Goal: Transaction & Acquisition: Subscribe to service/newsletter

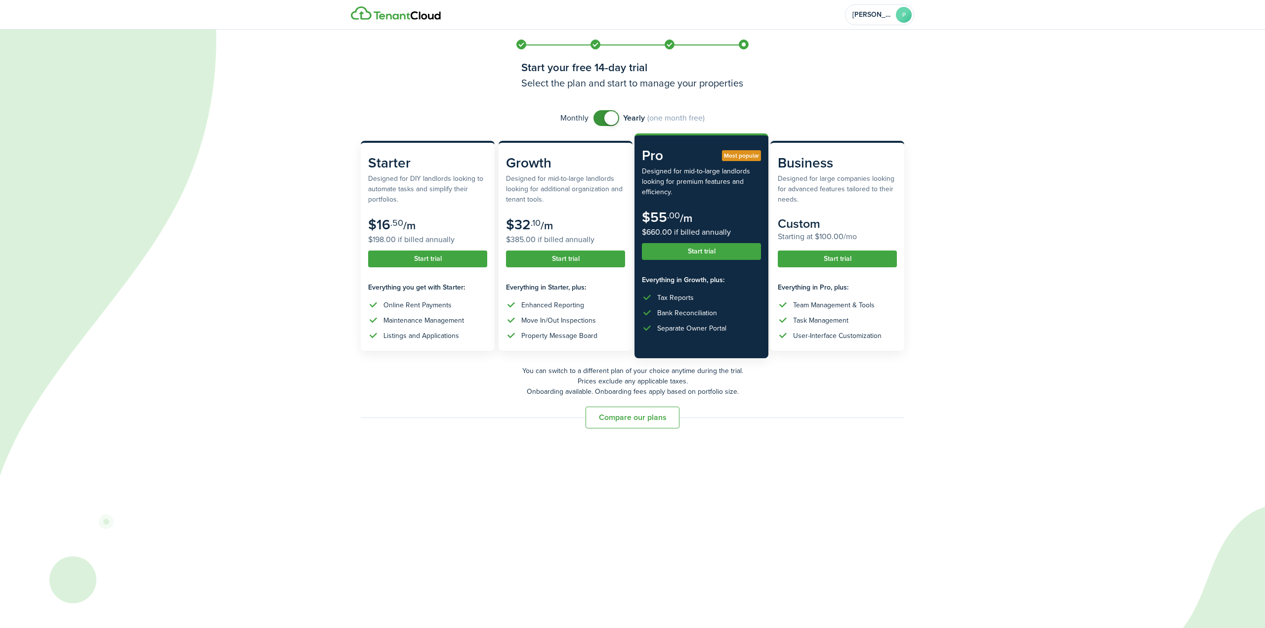
click at [602, 117] on span at bounding box center [606, 118] width 10 height 16
checkbox input "true"
click at [612, 119] on span at bounding box center [607, 118] width 10 height 16
click at [615, 422] on button "Compare our plans" at bounding box center [633, 418] width 94 height 22
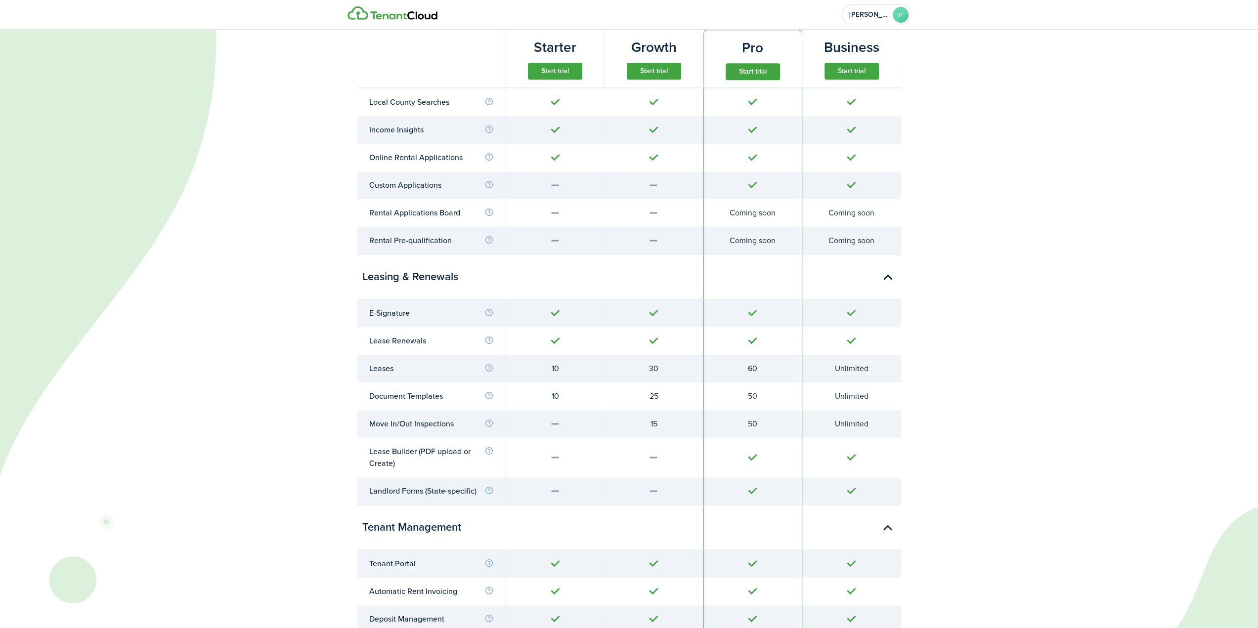
scroll to position [1186, 0]
drag, startPoint x: 762, startPoint y: 415, endPoint x: 748, endPoint y: 417, distance: 14.5
click at [748, 417] on div "50" at bounding box center [753, 423] width 74 height 12
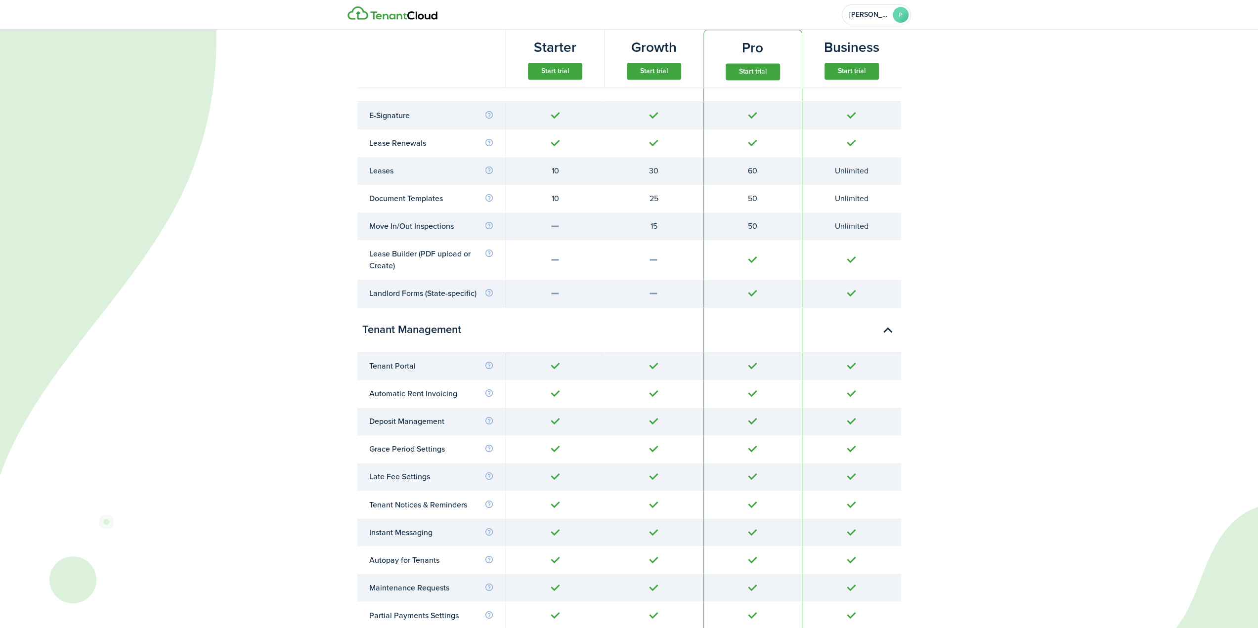
scroll to position [1384, 0]
click at [887, 331] on button "button" at bounding box center [888, 329] width 22 height 22
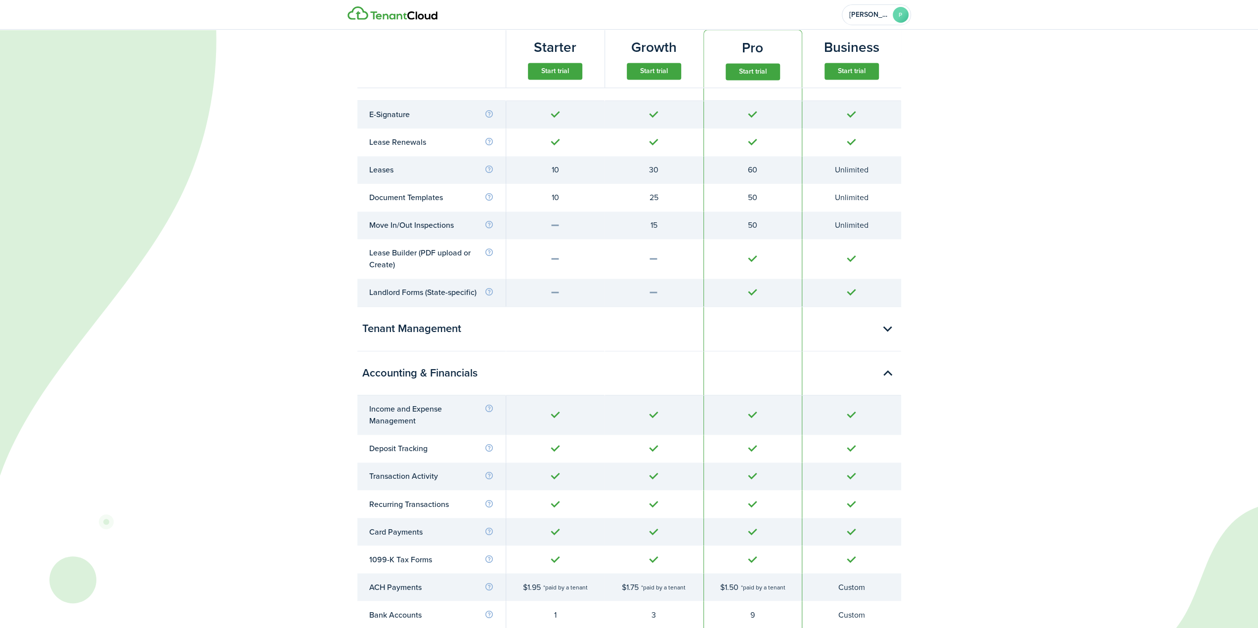
click at [887, 325] on button "button" at bounding box center [888, 329] width 22 height 22
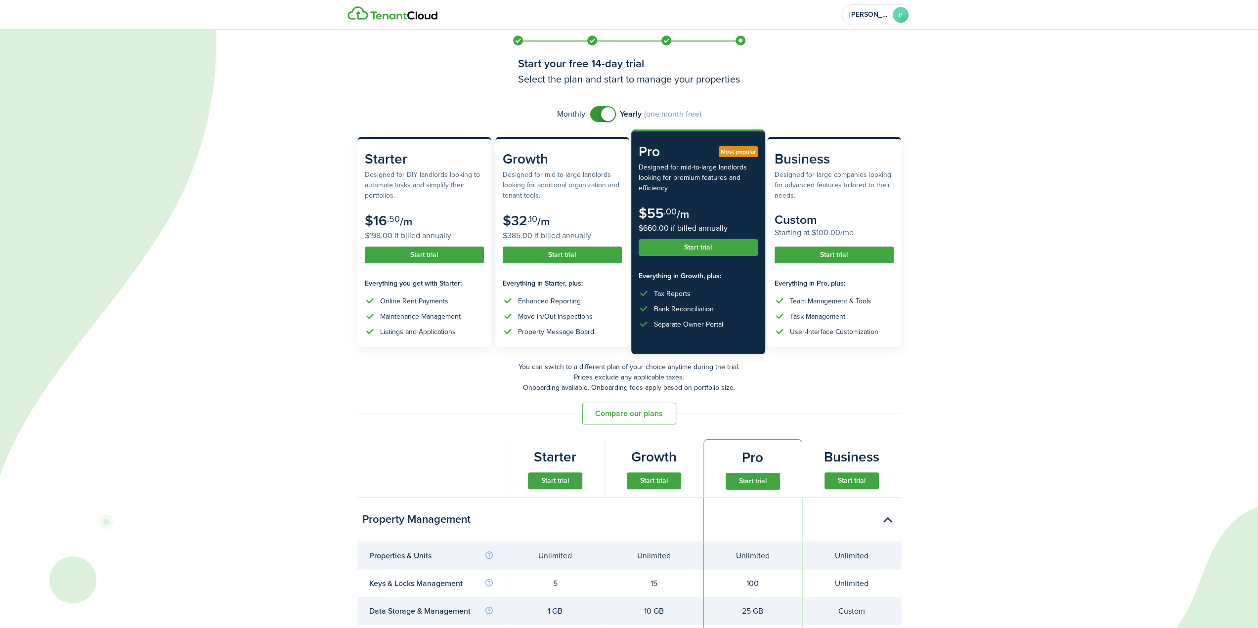
scroll to position [0, 0]
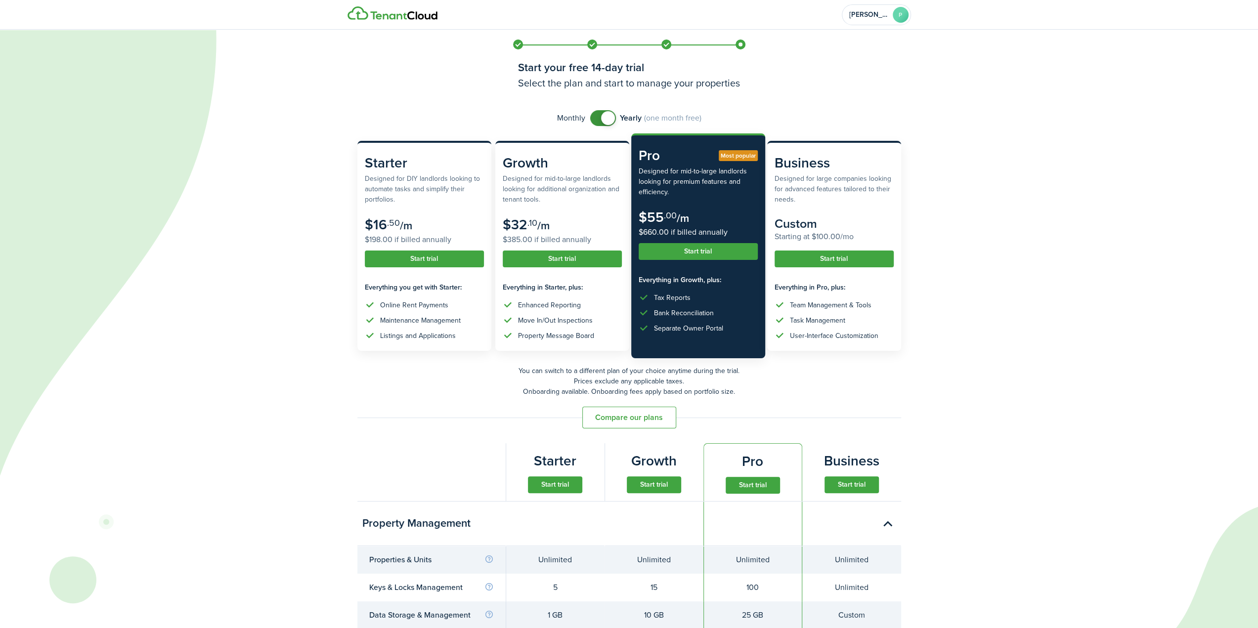
click at [742, 486] on button "Start trial" at bounding box center [753, 485] width 54 height 17
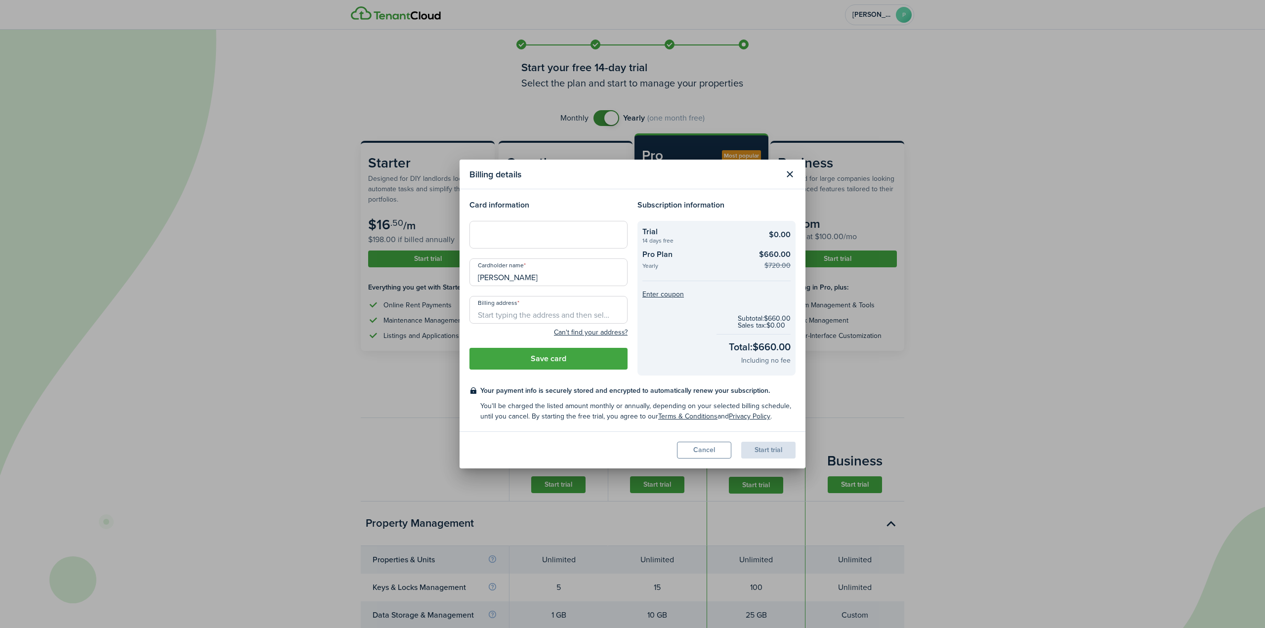
click at [695, 448] on button "Cancel" at bounding box center [704, 450] width 54 height 17
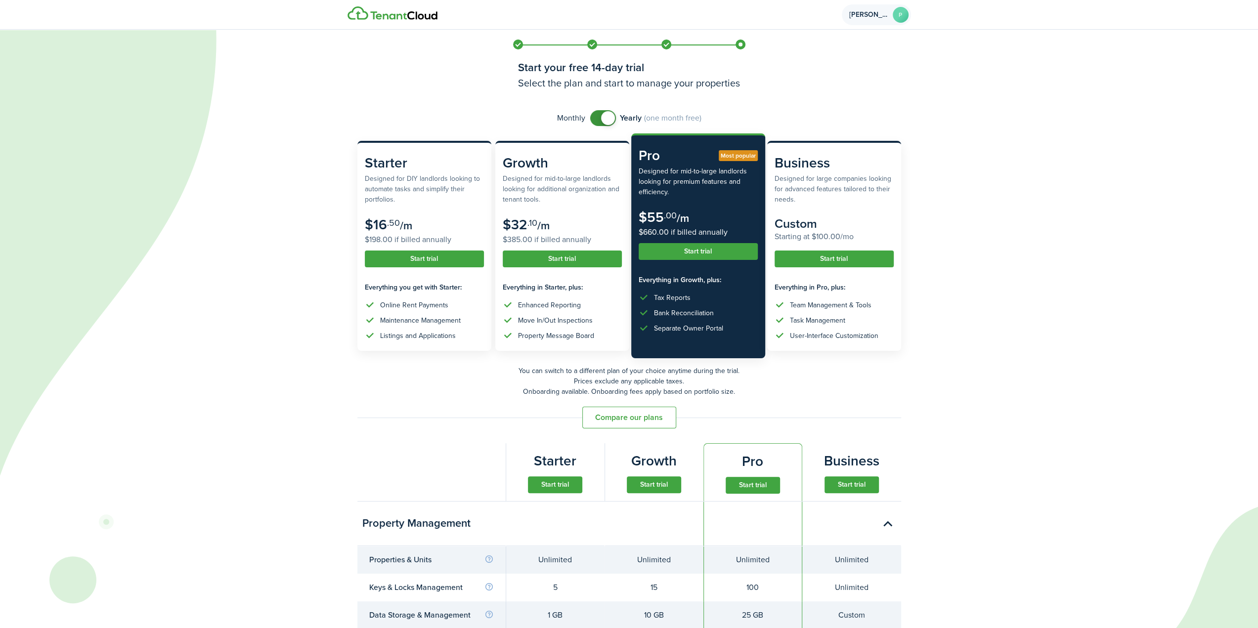
click at [904, 16] on avatar-text "P" at bounding box center [901, 15] width 16 height 16
drag, startPoint x: 880, startPoint y: 10, endPoint x: 881, endPoint y: 16, distance: 6.0
click at [881, 16] on account-user-avatar "[PERSON_NAME]" at bounding box center [876, 14] width 69 height 21
drag, startPoint x: 877, startPoint y: 14, endPoint x: 879, endPoint y: 19, distance: 5.3
click at [879, 19] on account-user-avatar "[PERSON_NAME]" at bounding box center [876, 14] width 69 height 21
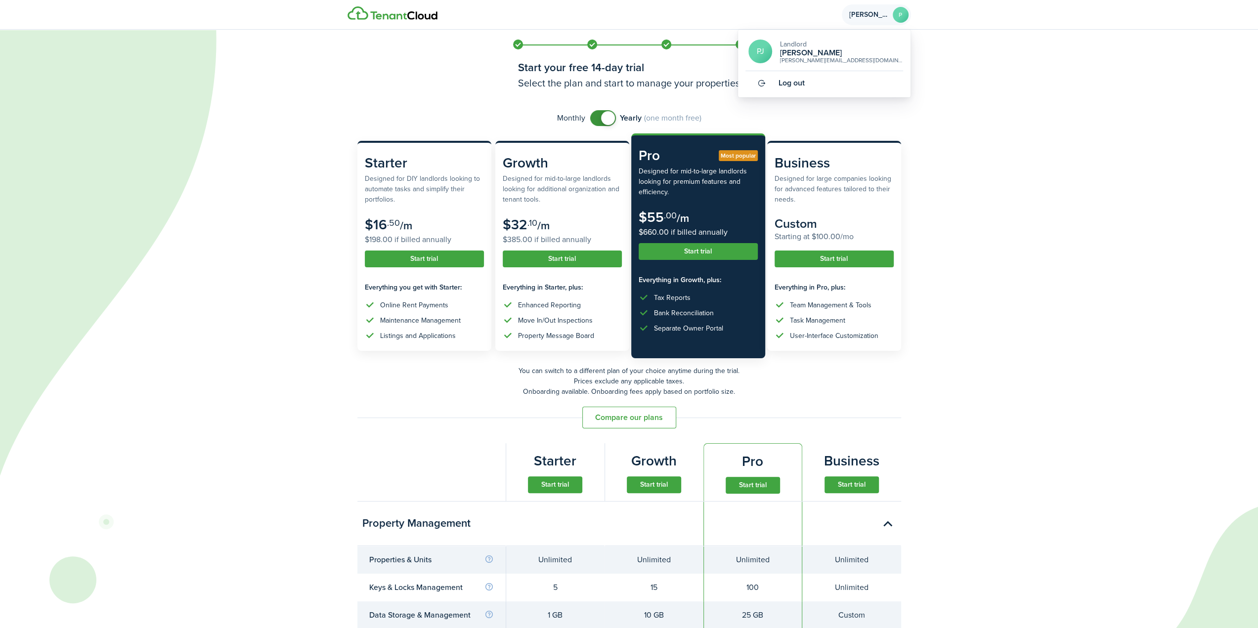
click at [796, 87] on link "Log out" at bounding box center [824, 83] width 158 height 24
